Goal: Check status

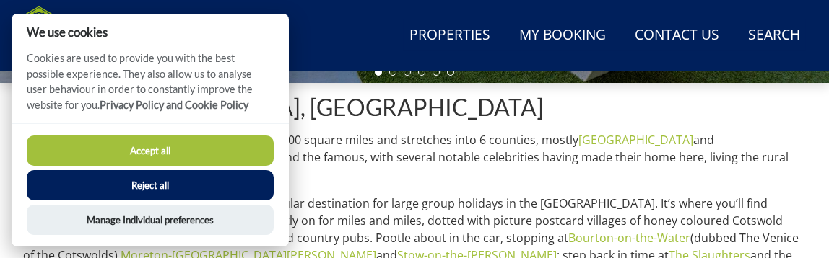
scroll to position [535, 0]
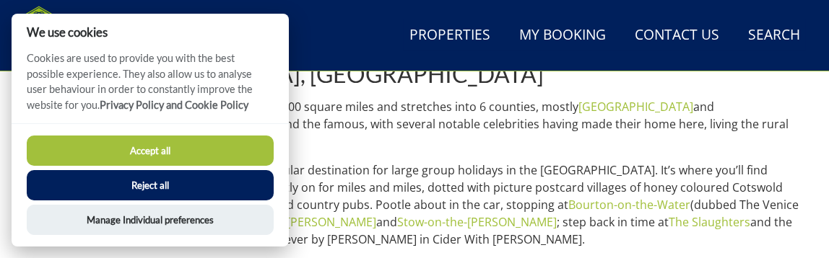
click at [166, 160] on button "Accept all" at bounding box center [150, 151] width 247 height 30
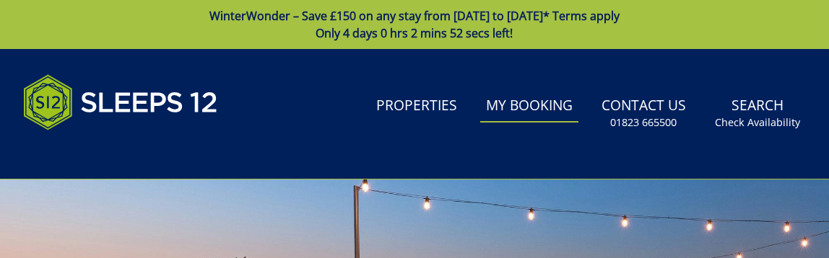
click at [527, 104] on link "My Booking" at bounding box center [529, 106] width 98 height 32
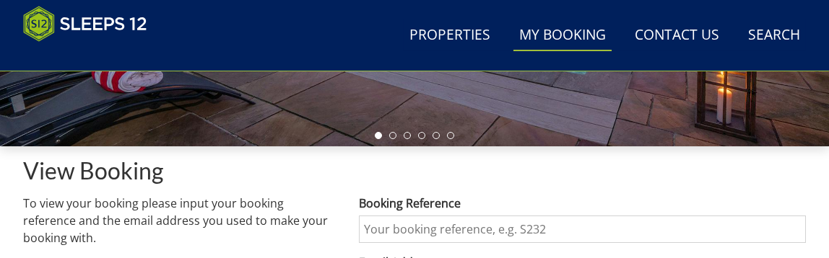
scroll to position [433, 0]
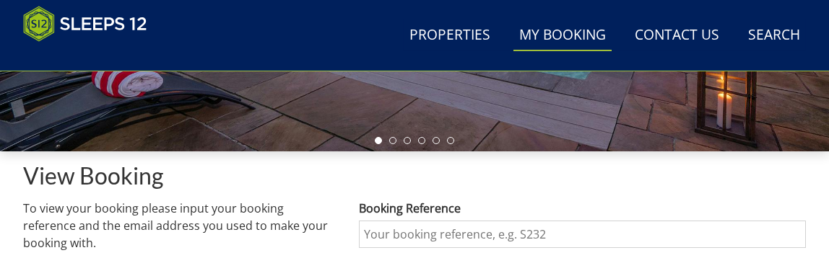
drag, startPoint x: 507, startPoint y: 134, endPoint x: 298, endPoint y: 131, distance: 208.6
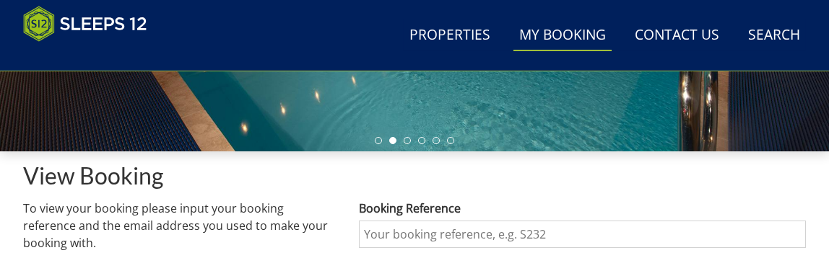
click at [411, 144] on ul at bounding box center [414, 140] width 79 height 7
click at [423, 144] on li at bounding box center [421, 140] width 7 height 7
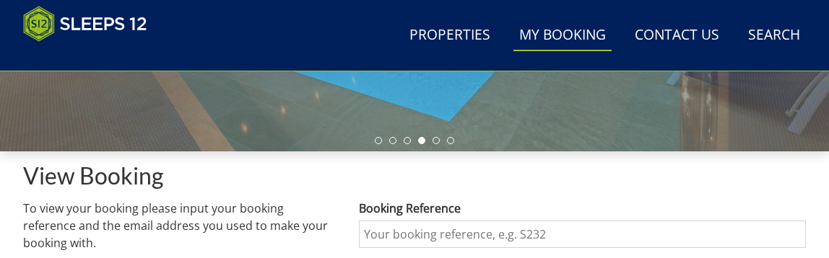
click at [442, 144] on ul at bounding box center [414, 140] width 79 height 7
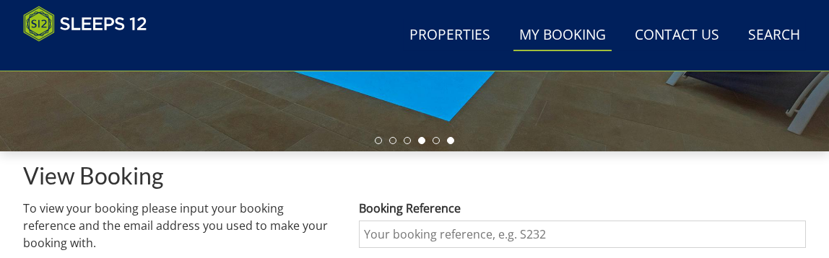
click at [447, 144] on li at bounding box center [450, 140] width 7 height 7
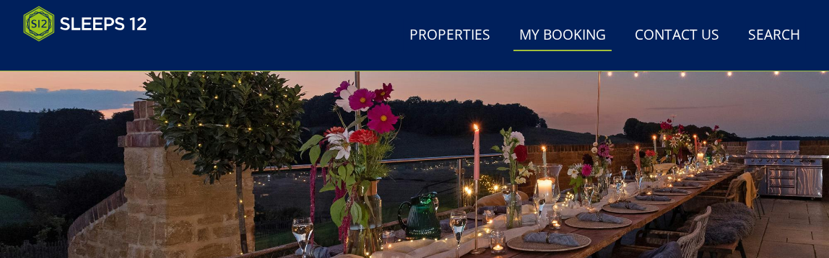
scroll to position [144, 0]
